Goal: Book appointment/travel/reservation

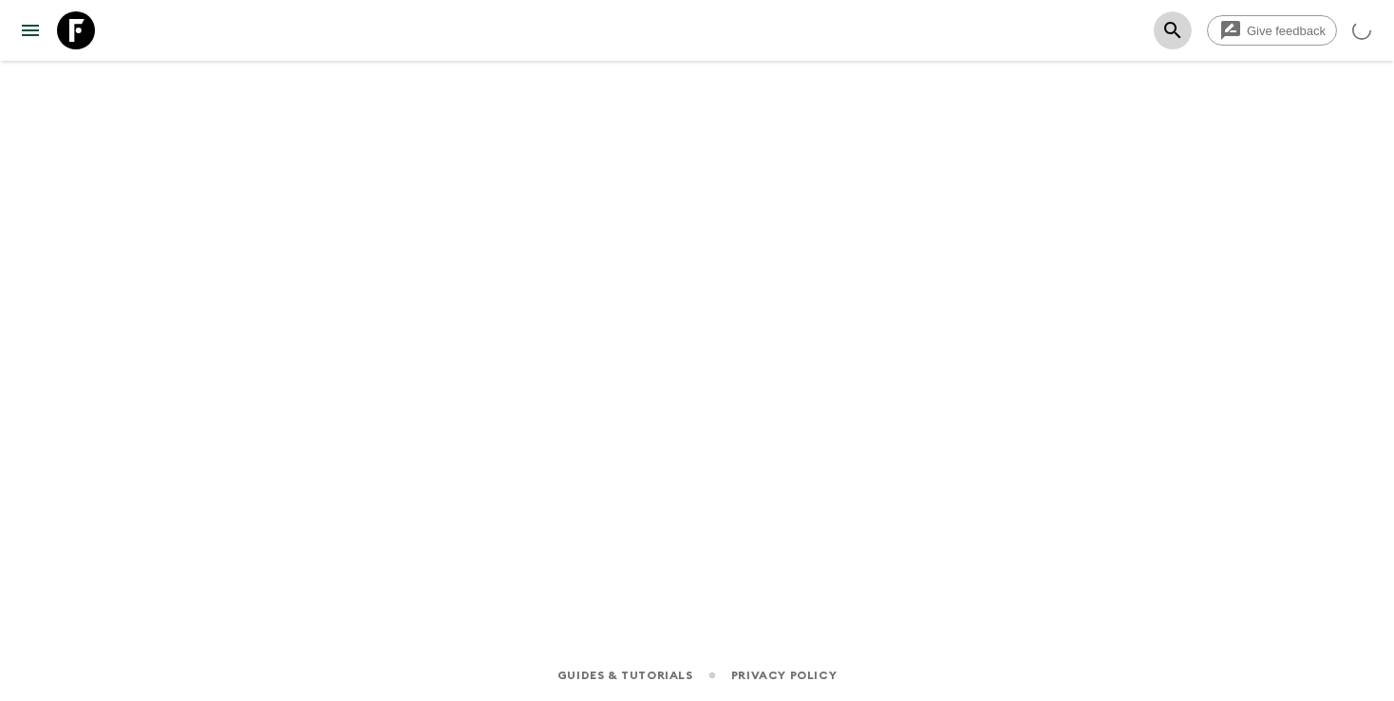
click at [1183, 37] on icon "search adventures" at bounding box center [1172, 30] width 23 height 23
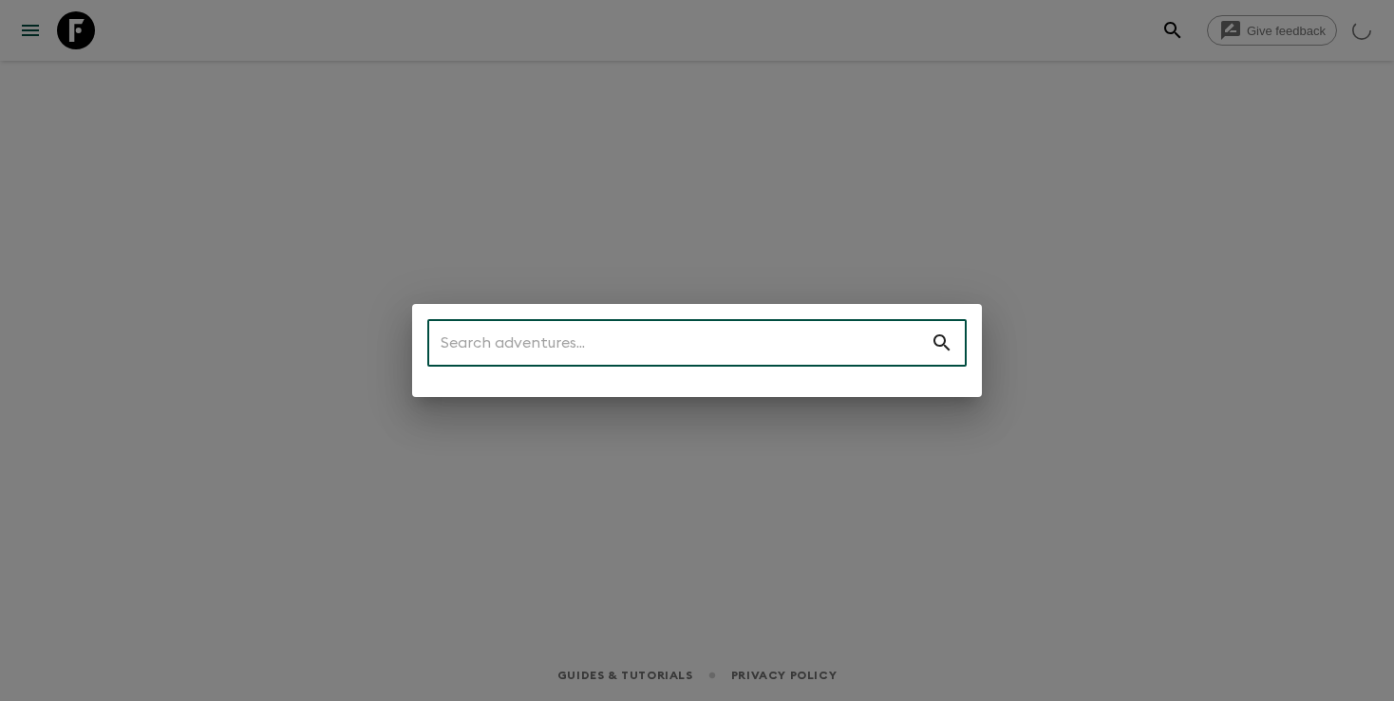
click at [677, 338] on input "text" at bounding box center [678, 342] width 503 height 53
type input "ph1"
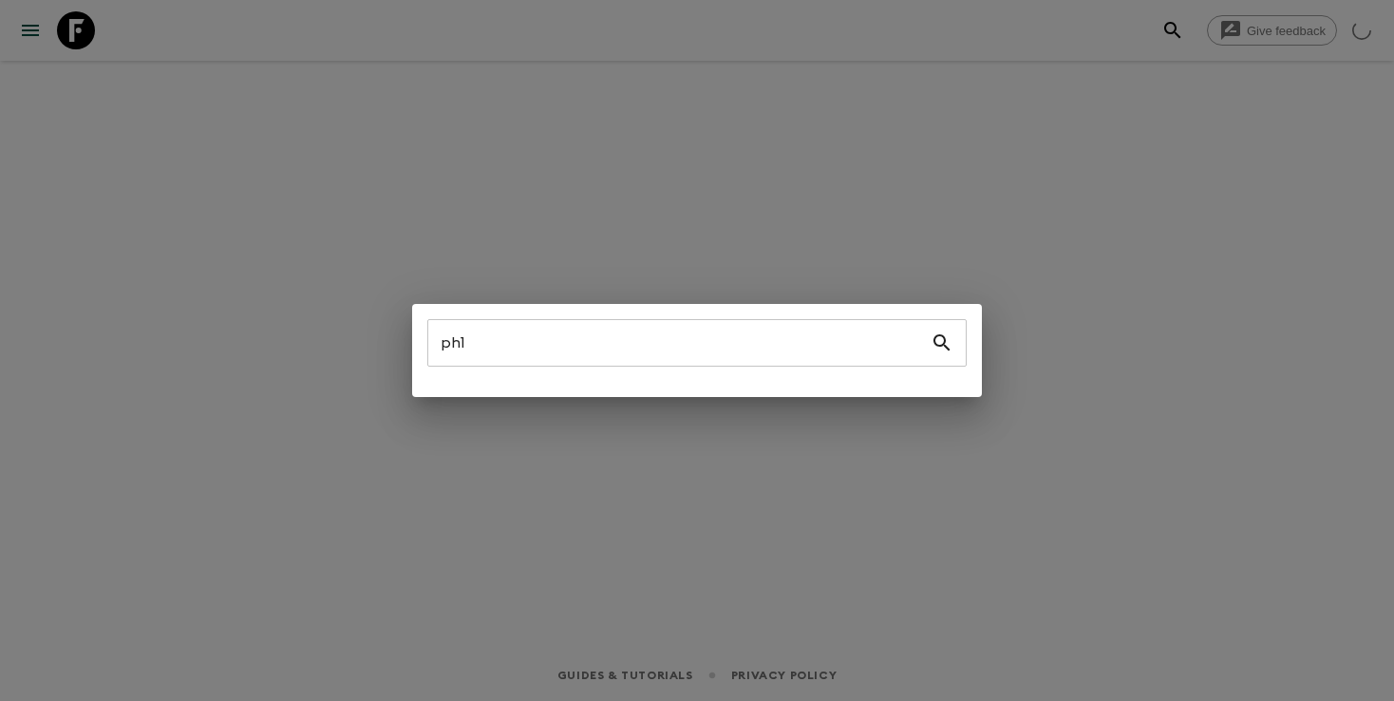
click at [671, 223] on div "ph1 ​" at bounding box center [697, 350] width 1394 height 701
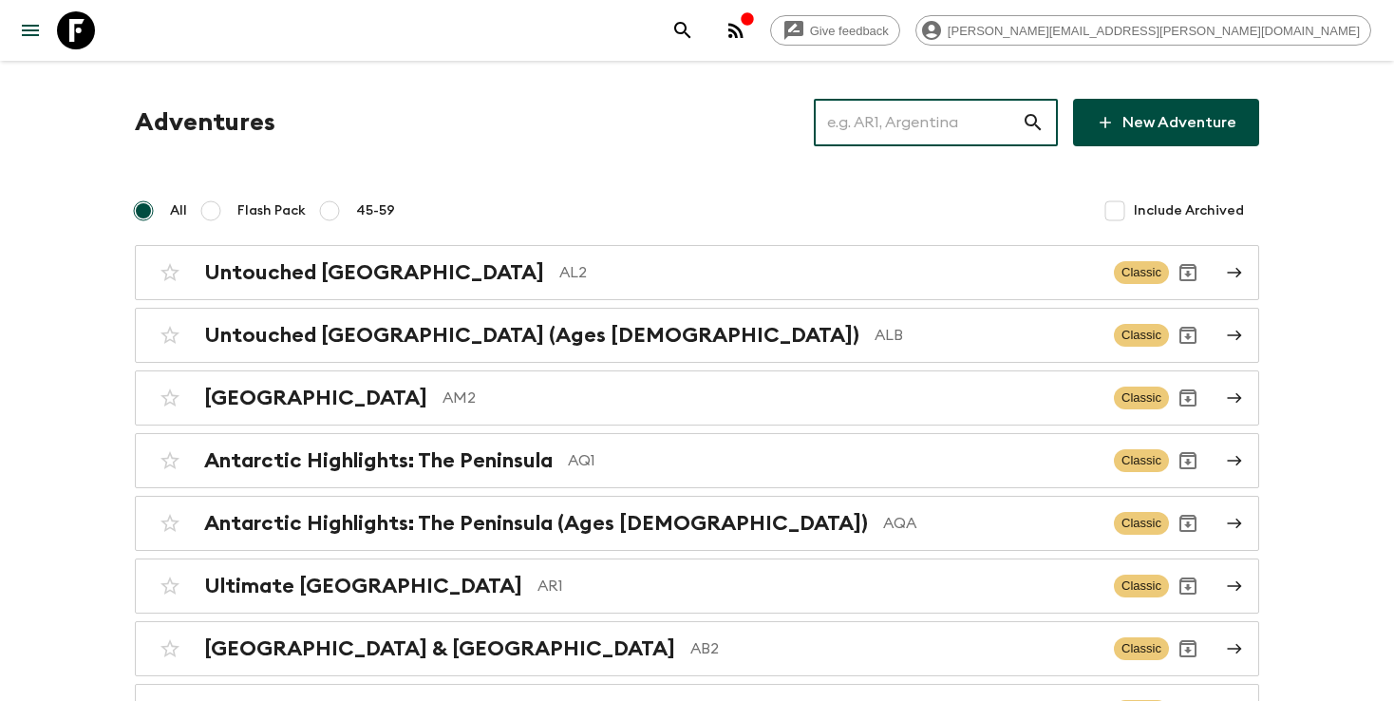
click at [935, 121] on input "text" at bounding box center [918, 122] width 208 height 53
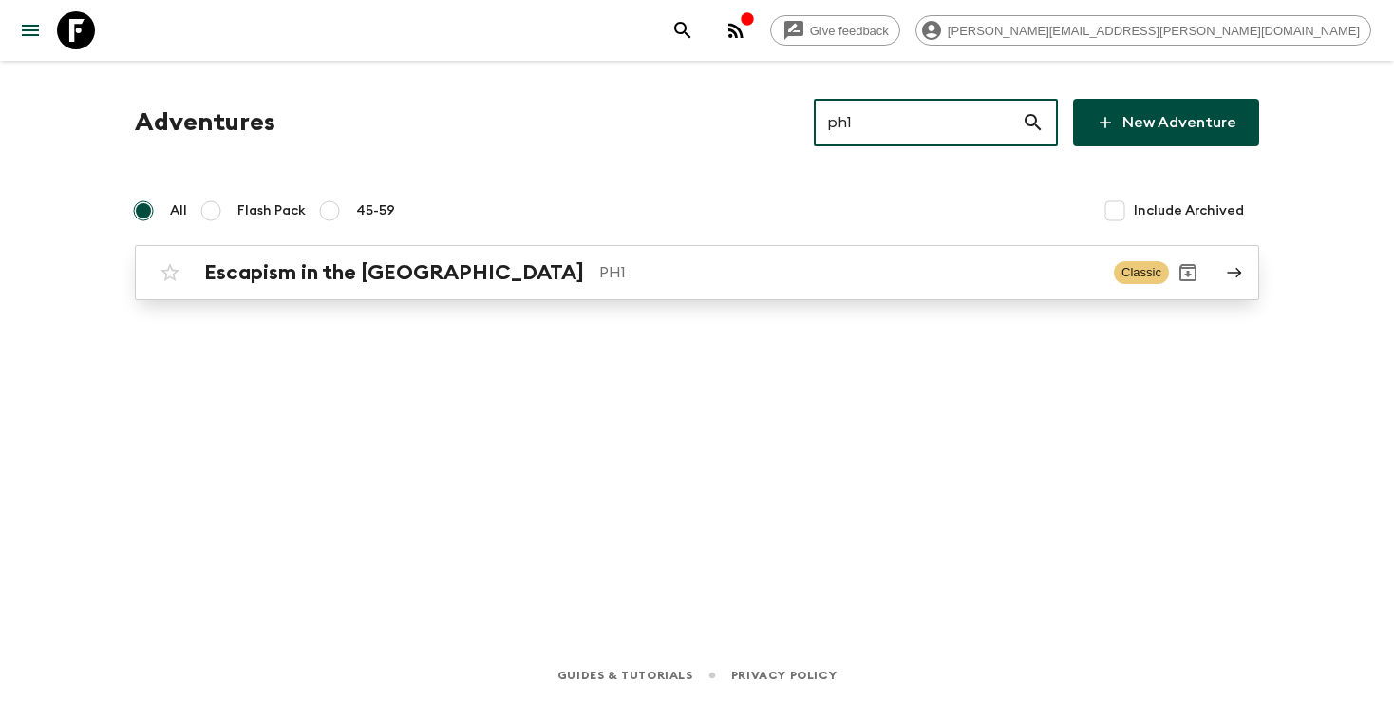
type input "ph1"
click at [861, 272] on p "PH1" at bounding box center [849, 272] width 500 height 23
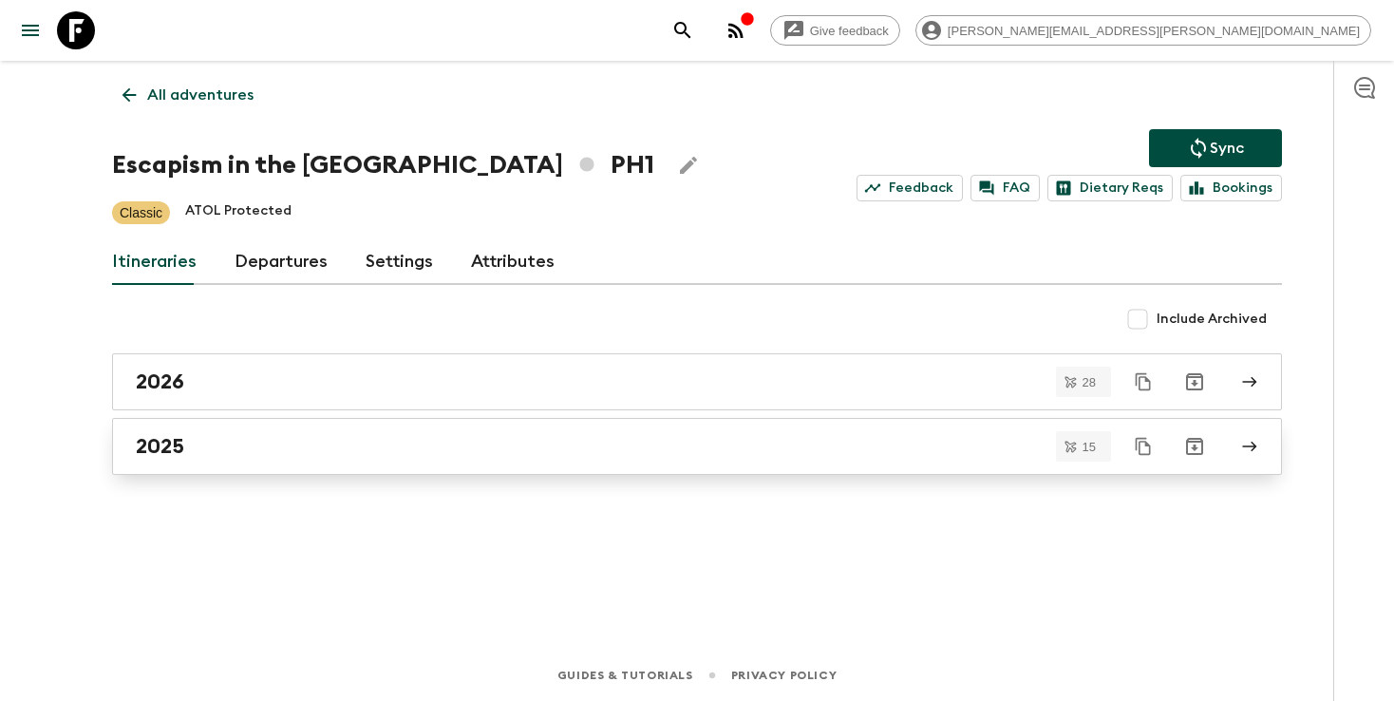
click at [557, 452] on div "2025" at bounding box center [679, 446] width 1086 height 25
